Goal: Task Accomplishment & Management: Use online tool/utility

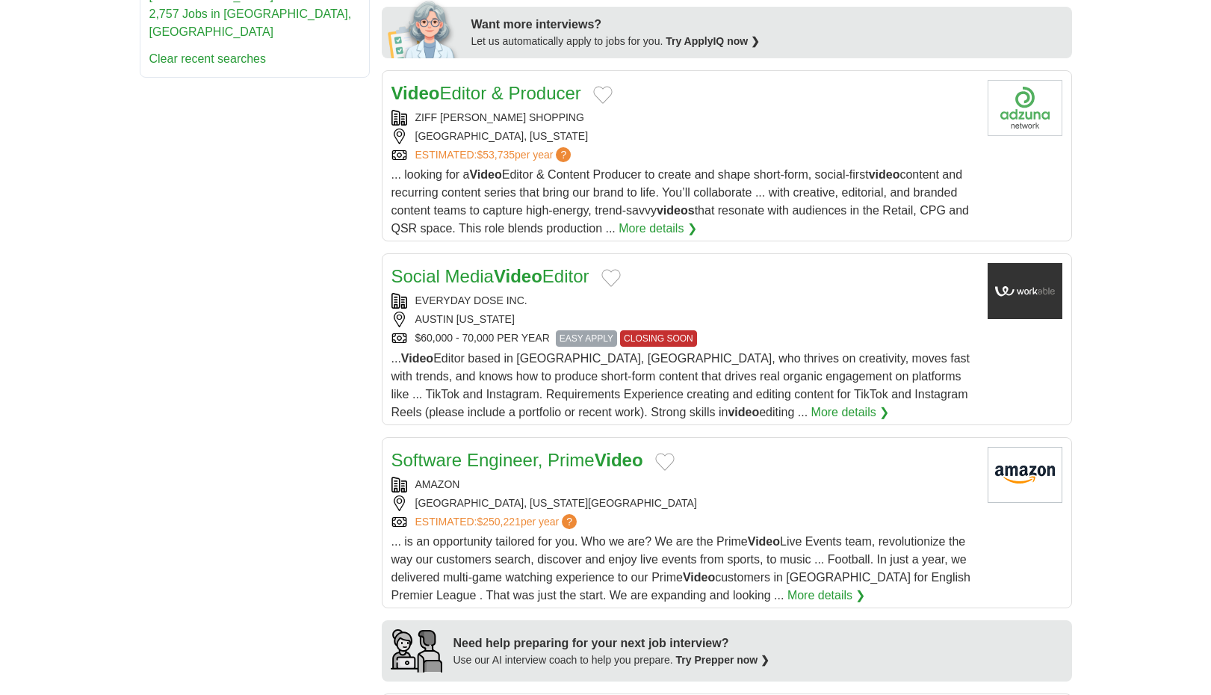
scroll to position [790, 0]
click at [671, 355] on span "... Video Editor based in Austin, TX, who thrives on creativity, moves fast wit…" at bounding box center [680, 385] width 578 height 66
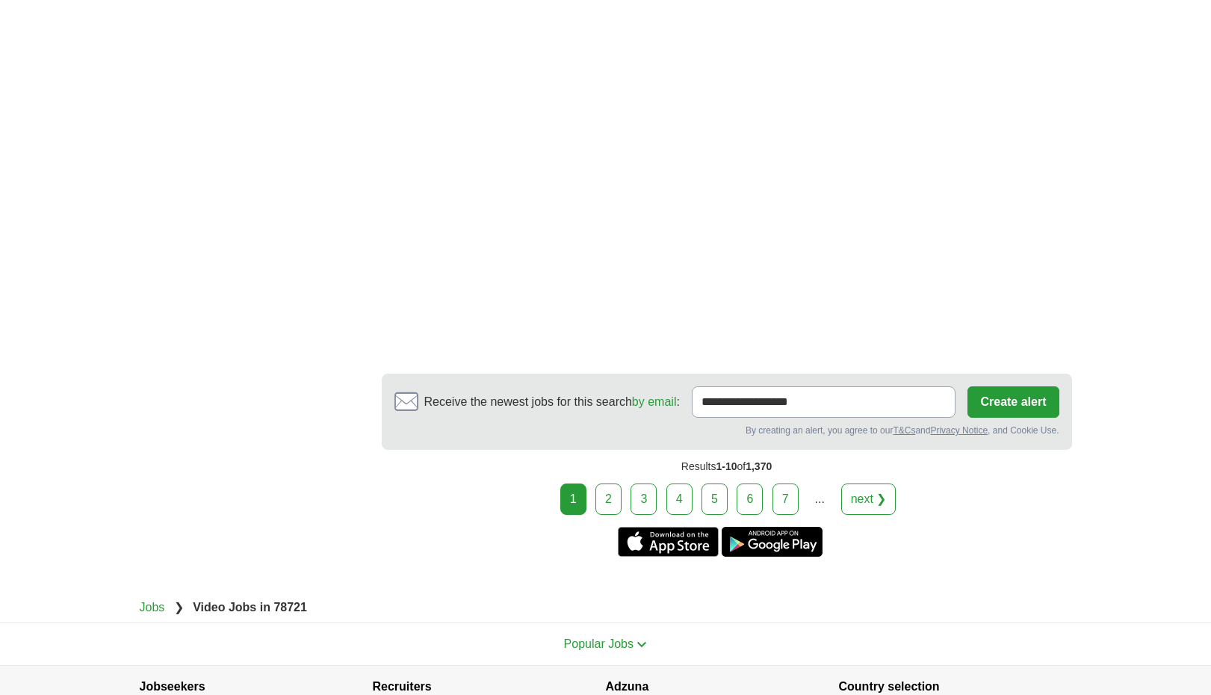
scroll to position [2448, 0]
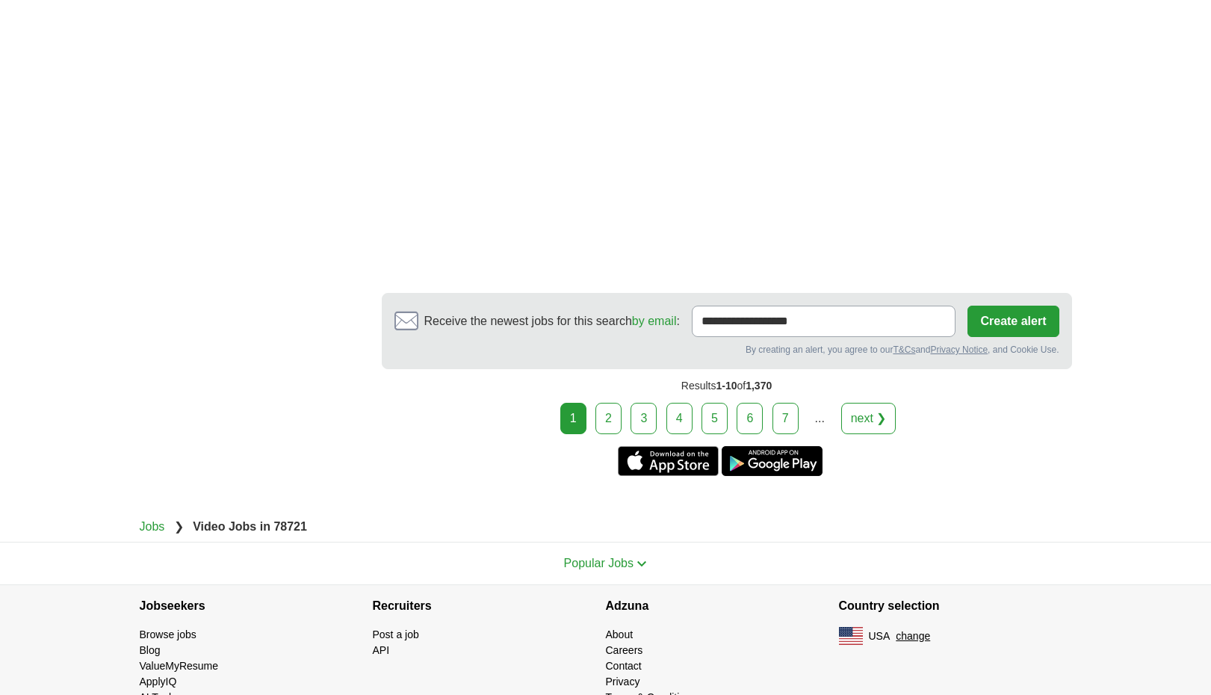
click at [610, 409] on link "2" at bounding box center [608, 418] width 26 height 31
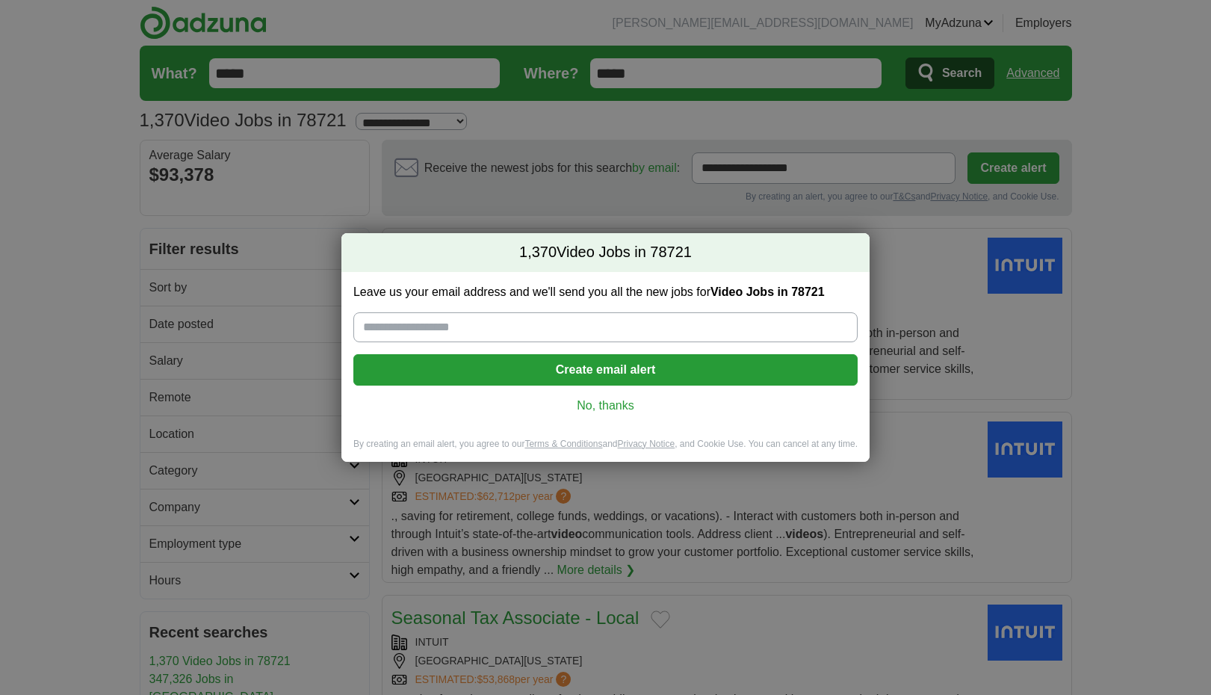
click at [621, 408] on link "No, thanks" at bounding box center [605, 405] width 480 height 16
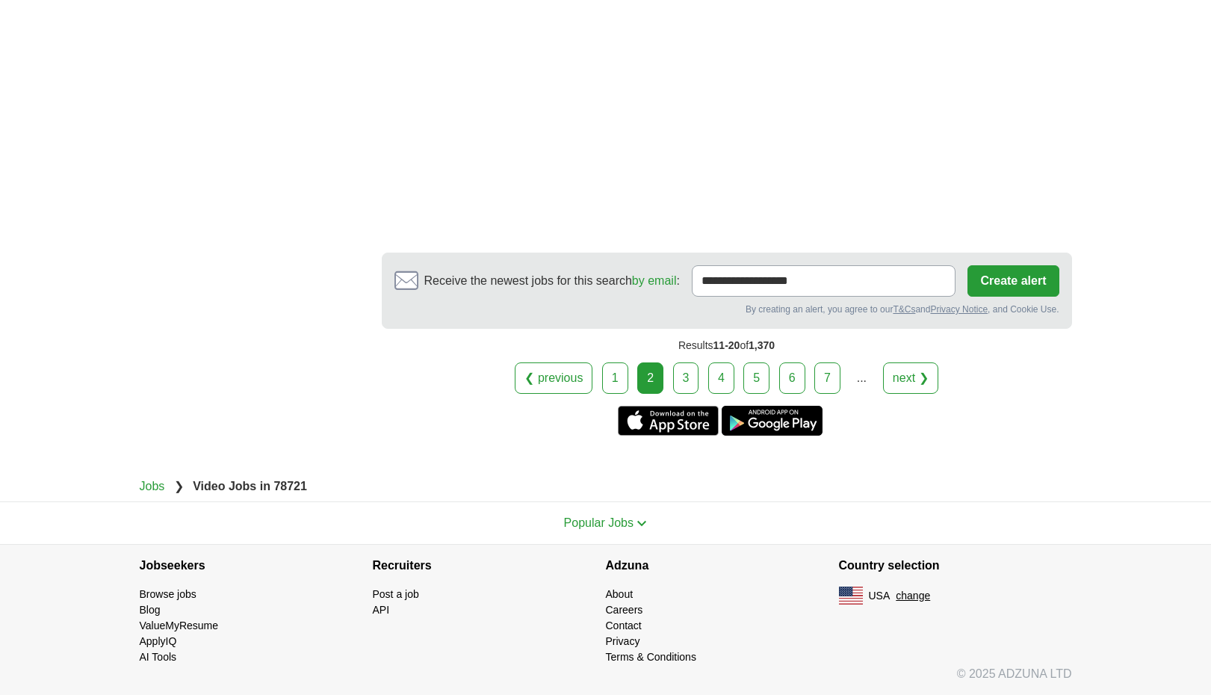
scroll to position [2754, 0]
click at [682, 372] on link "3" at bounding box center [686, 377] width 26 height 31
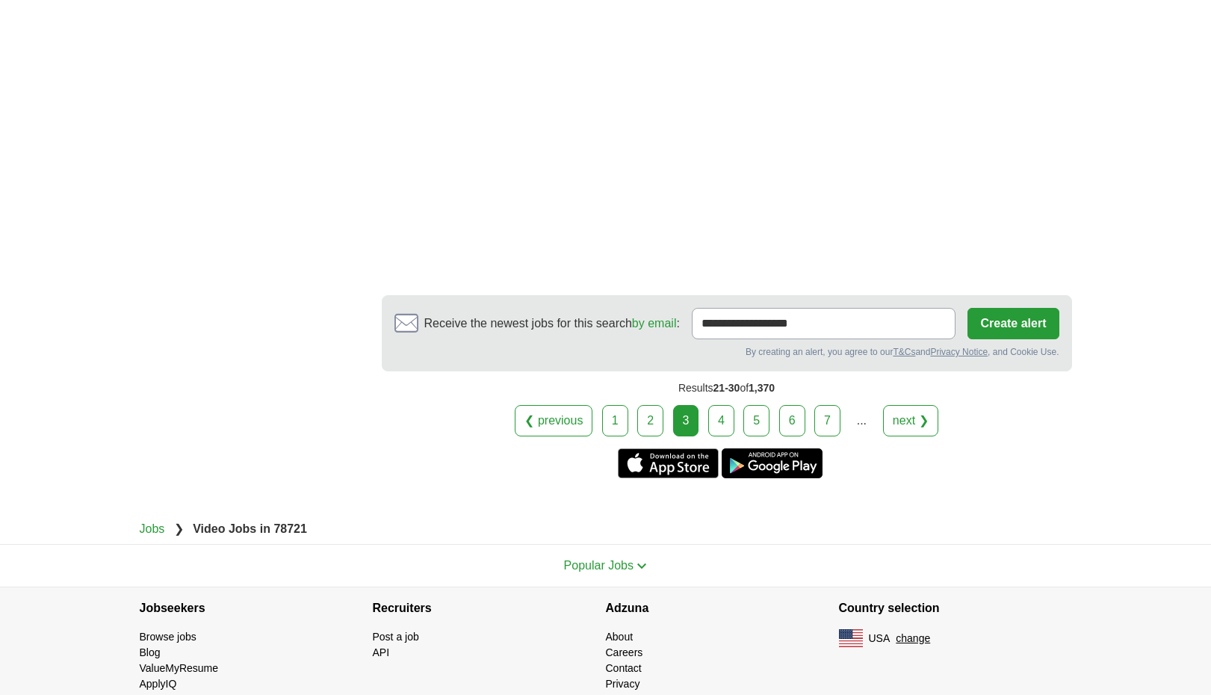
scroll to position [2789, 0]
click at [715, 406] on link "4" at bounding box center [721, 421] width 26 height 31
